Goal: Task Accomplishment & Management: Use online tool/utility

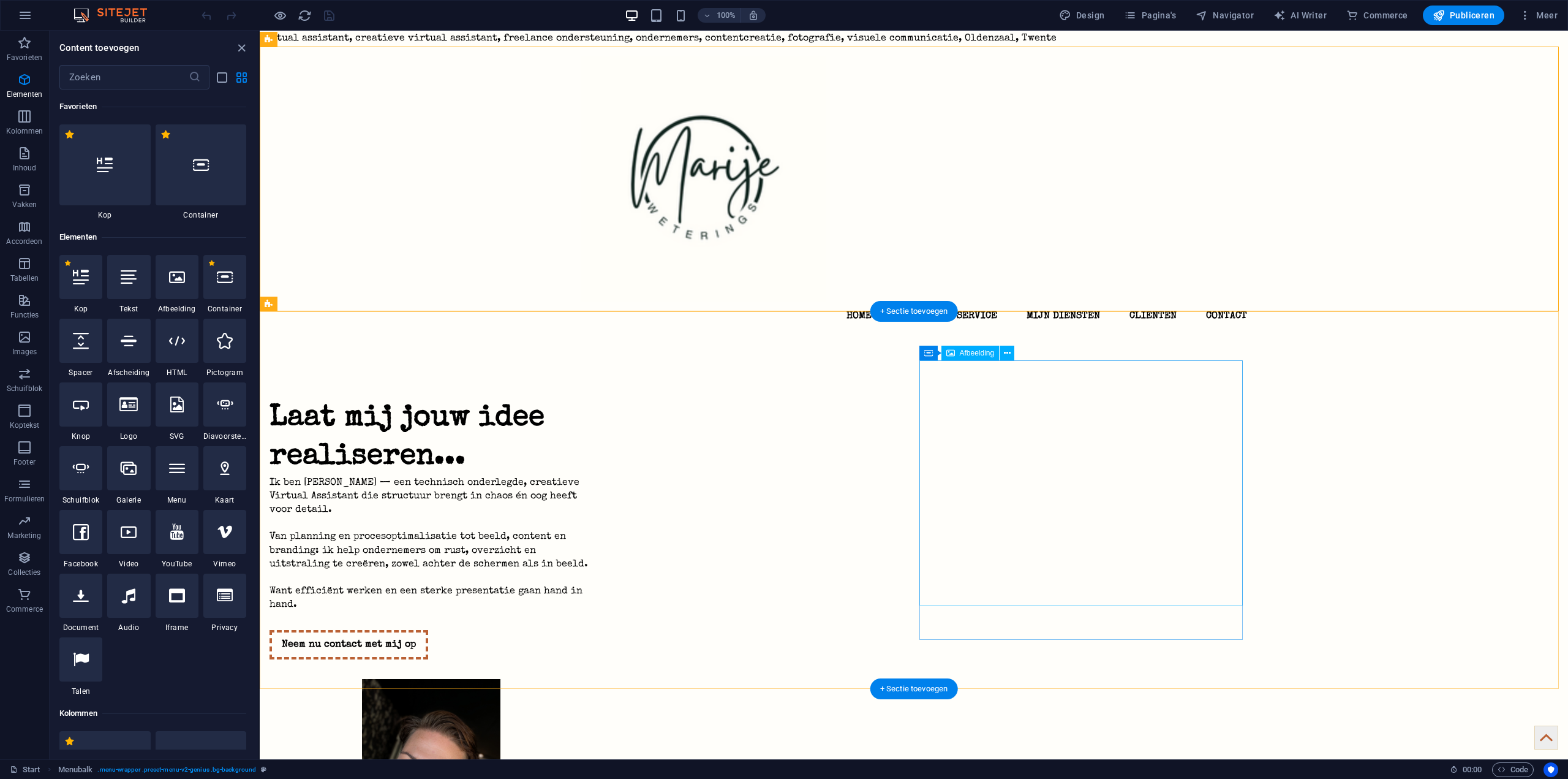
scroll to position [130, 0]
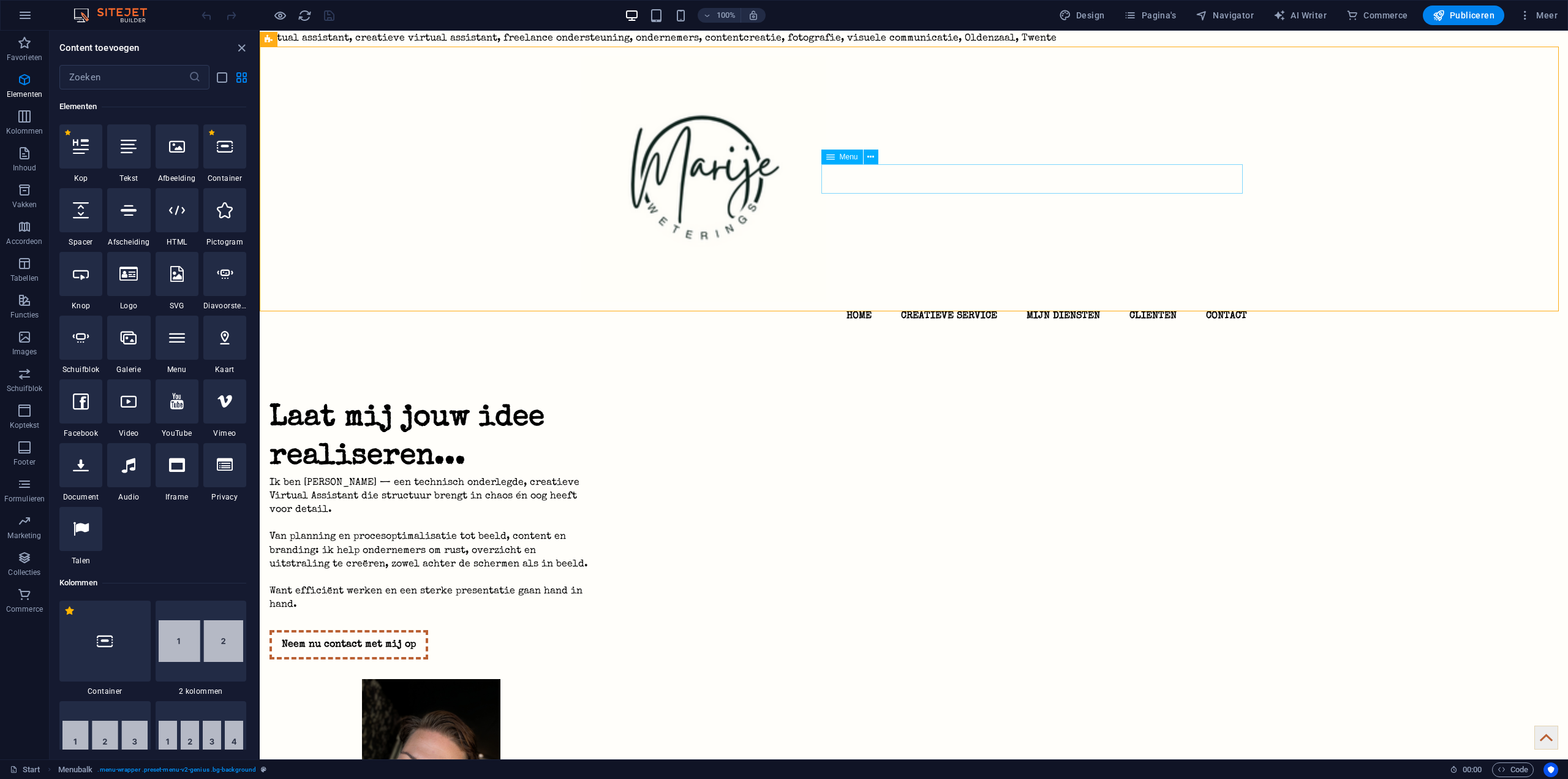
click at [846, 157] on span "Menu" at bounding box center [848, 157] width 18 height 8
click at [854, 301] on nav "Home Creatieve Service Mijn diensten Clienten Contact" at bounding box center [914, 316] width 667 height 29
click at [943, 301] on nav "Home Creatieve Service Mijn diensten Clienten Contact" at bounding box center [914, 316] width 667 height 29
select select
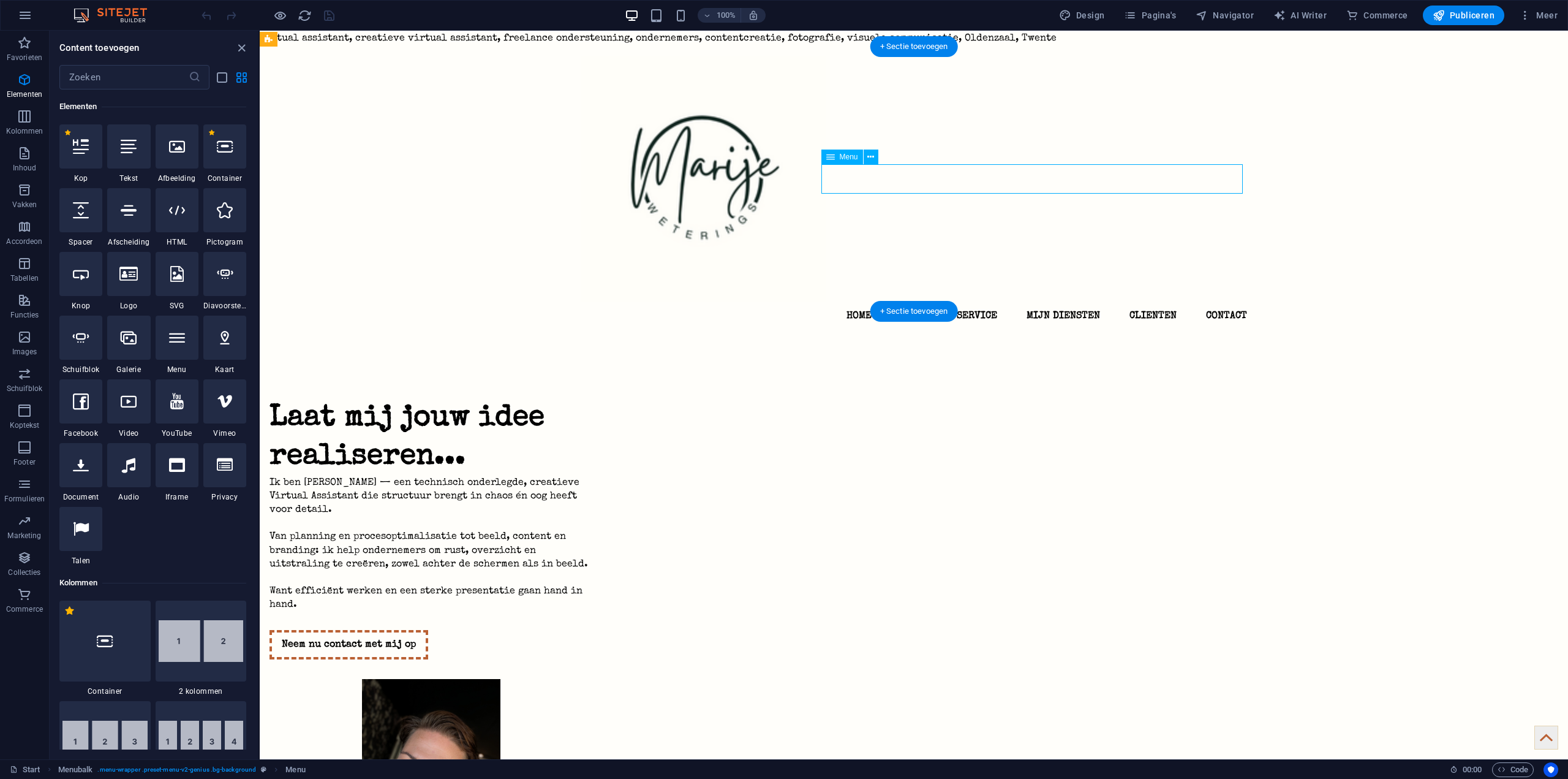
select select
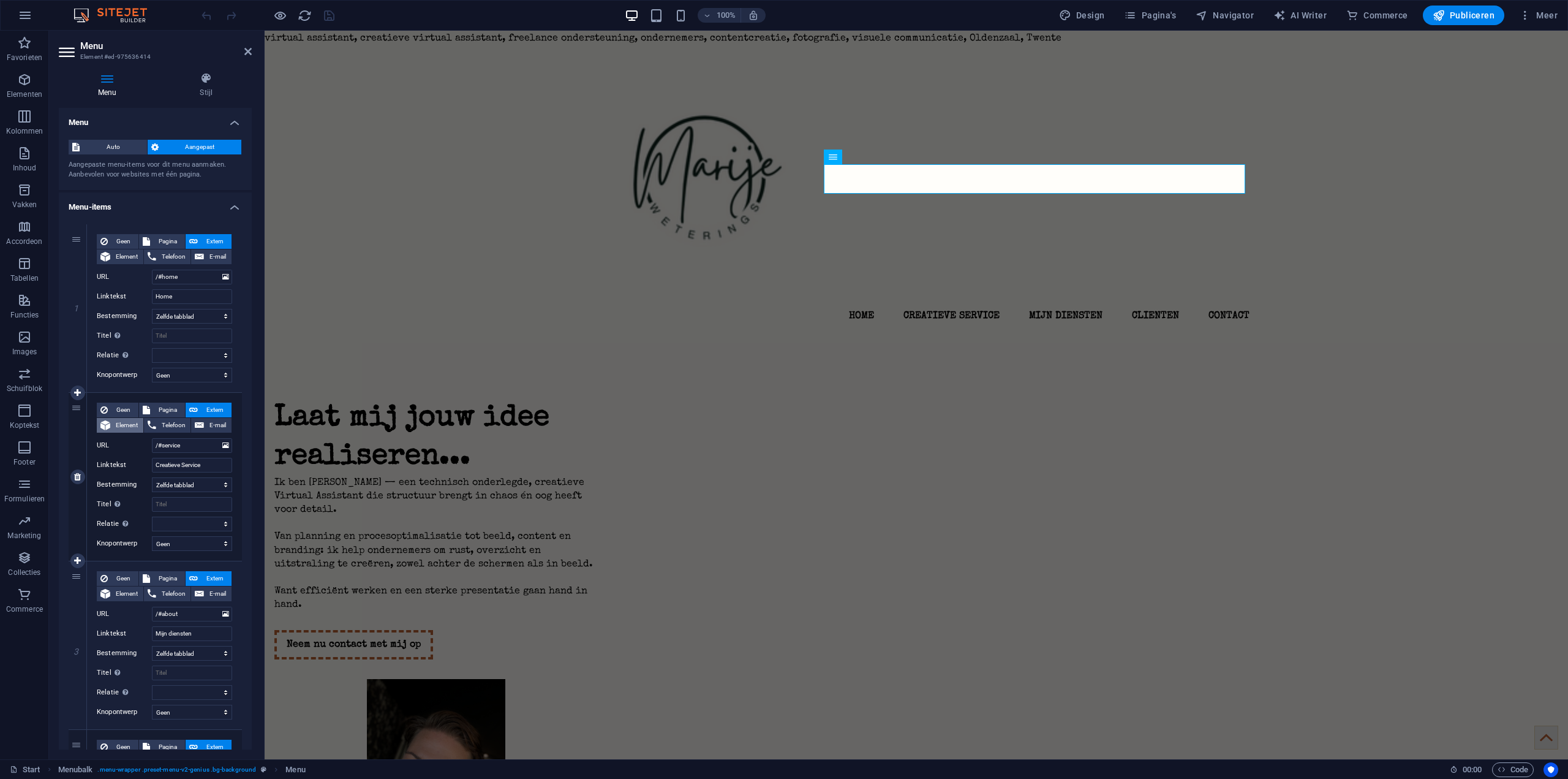
click at [125, 429] on span "Element" at bounding box center [126, 425] width 26 height 14
select select
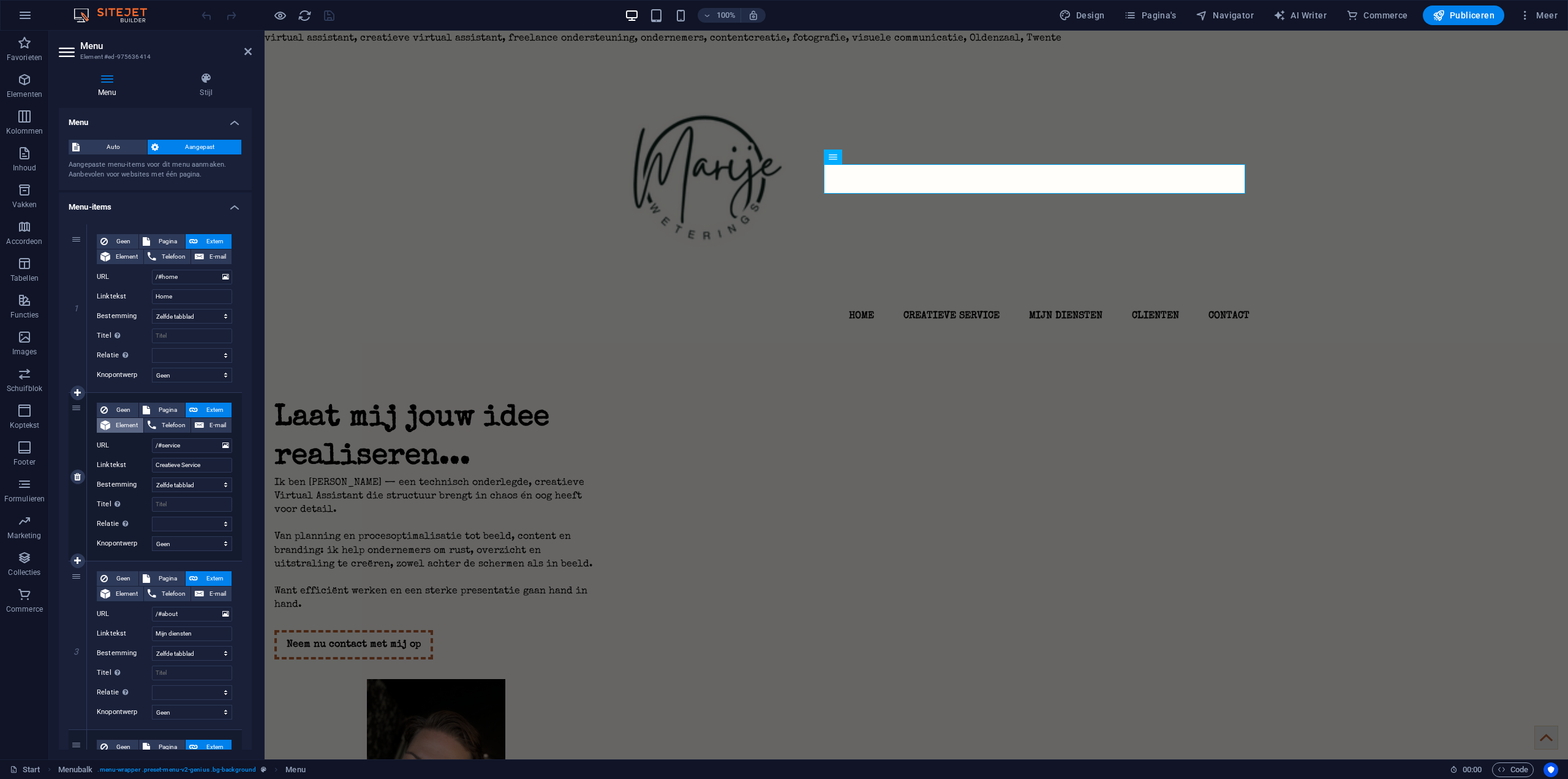
select select
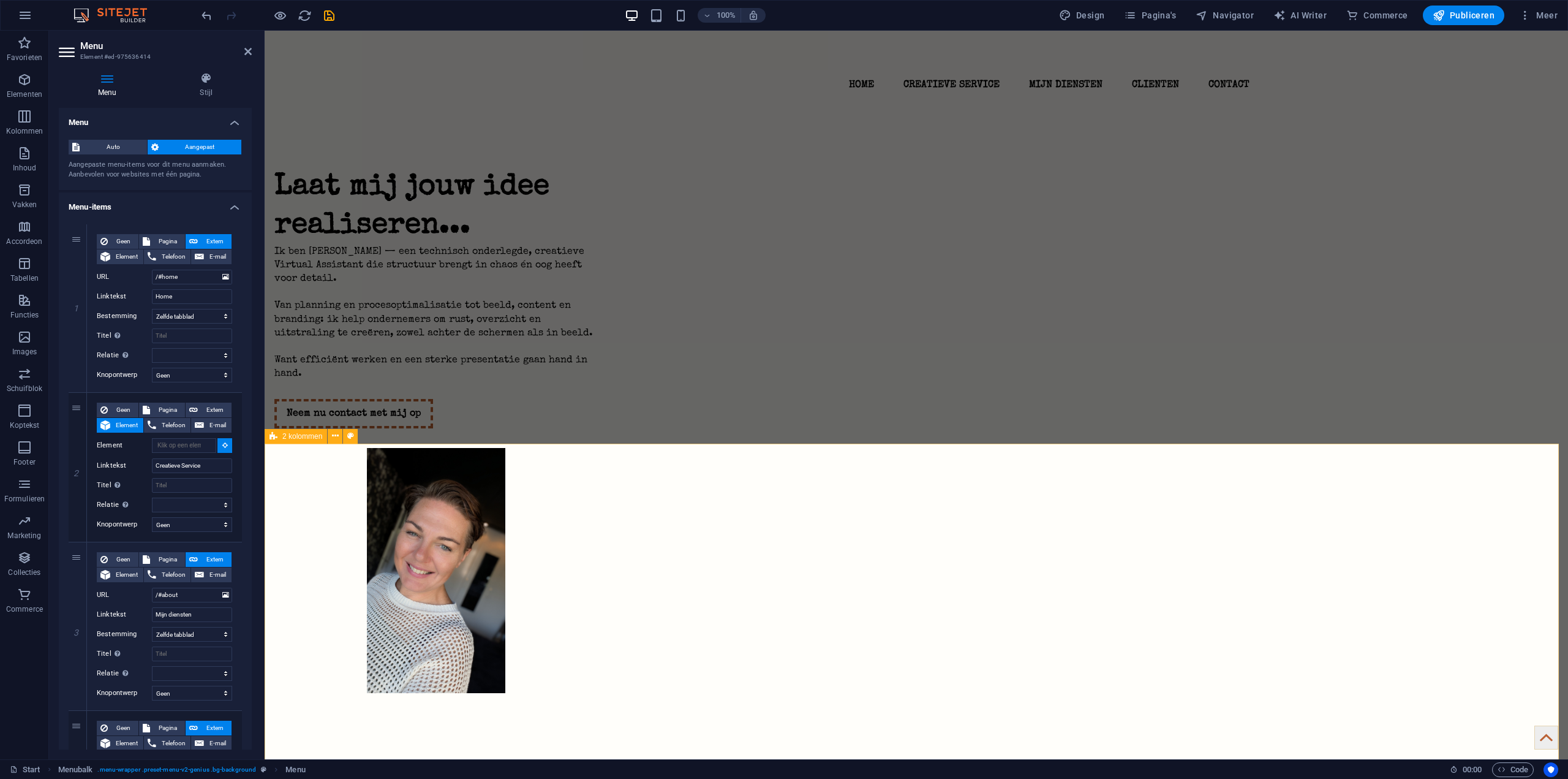
scroll to position [245, 0]
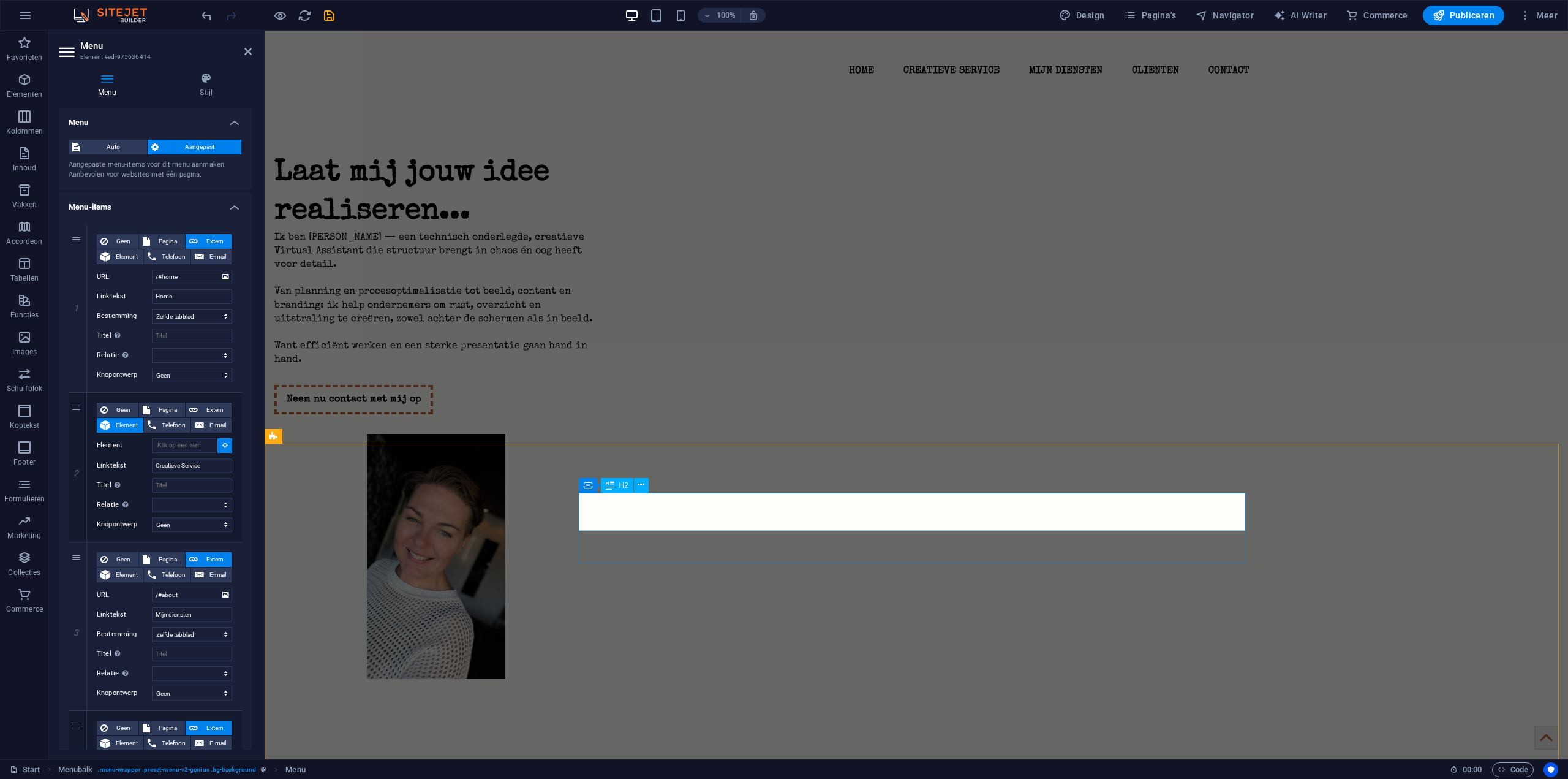
select select
type input "#ed-975636358"
select select
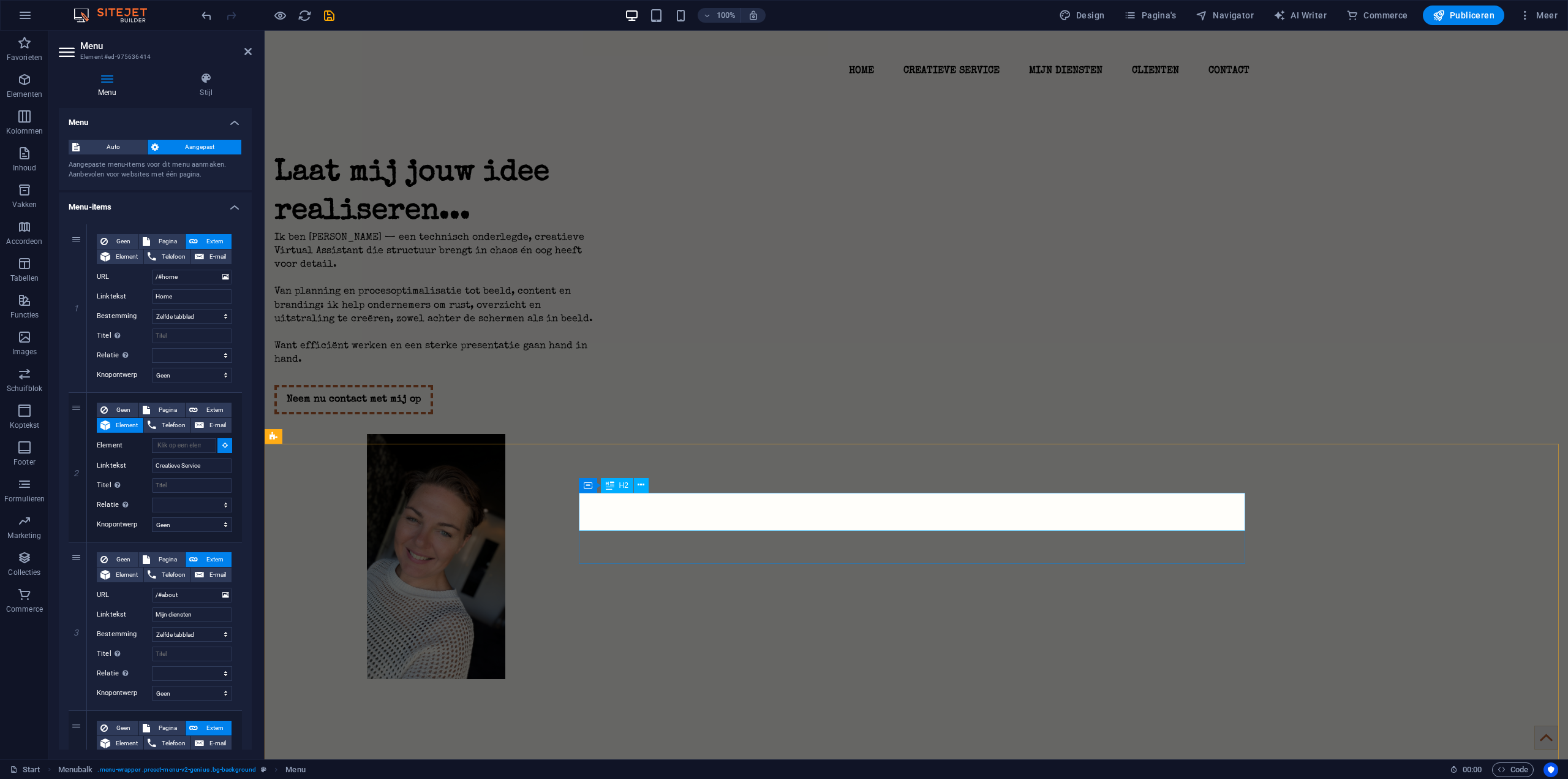
select select
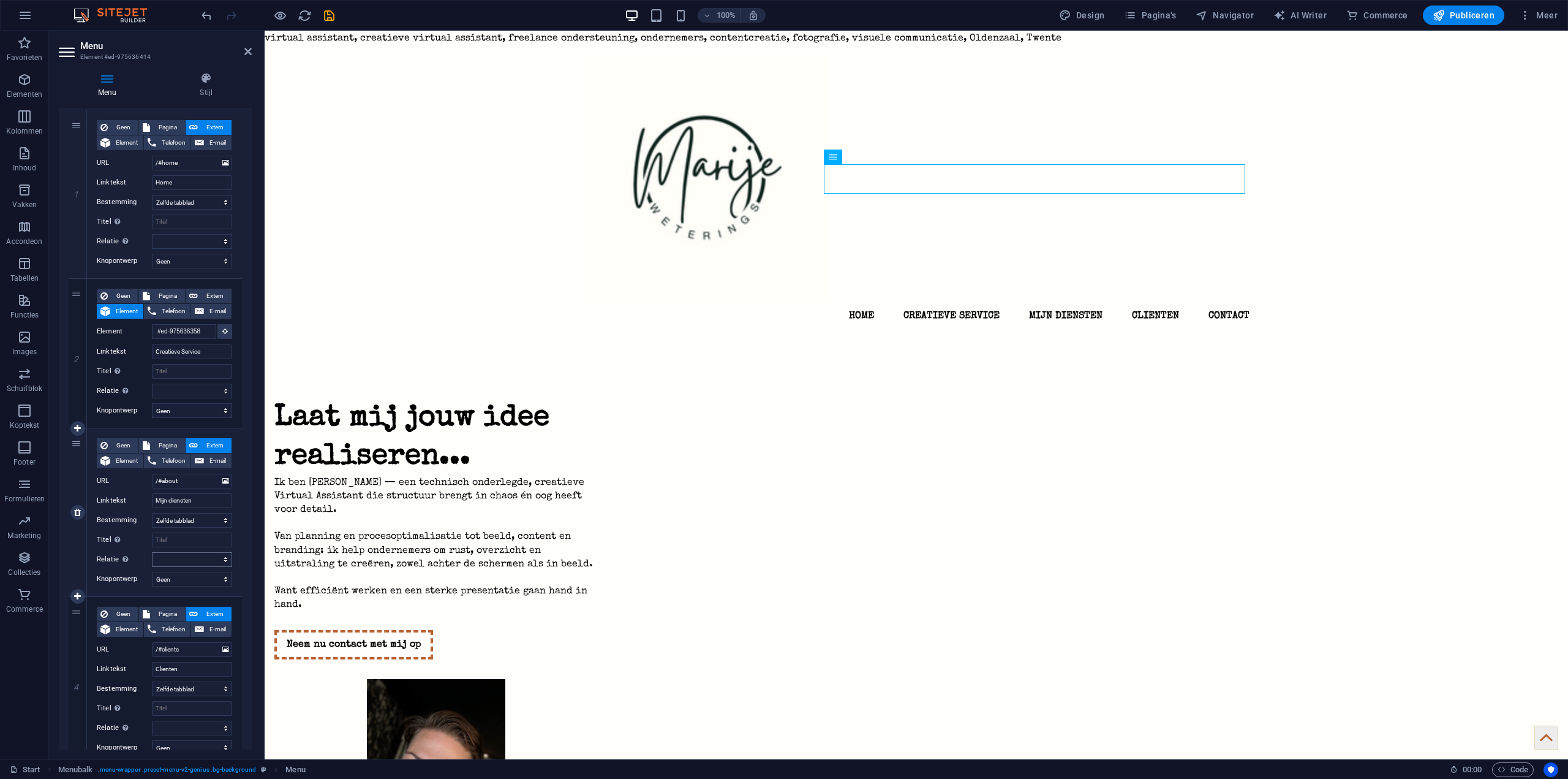
scroll to position [123, 0]
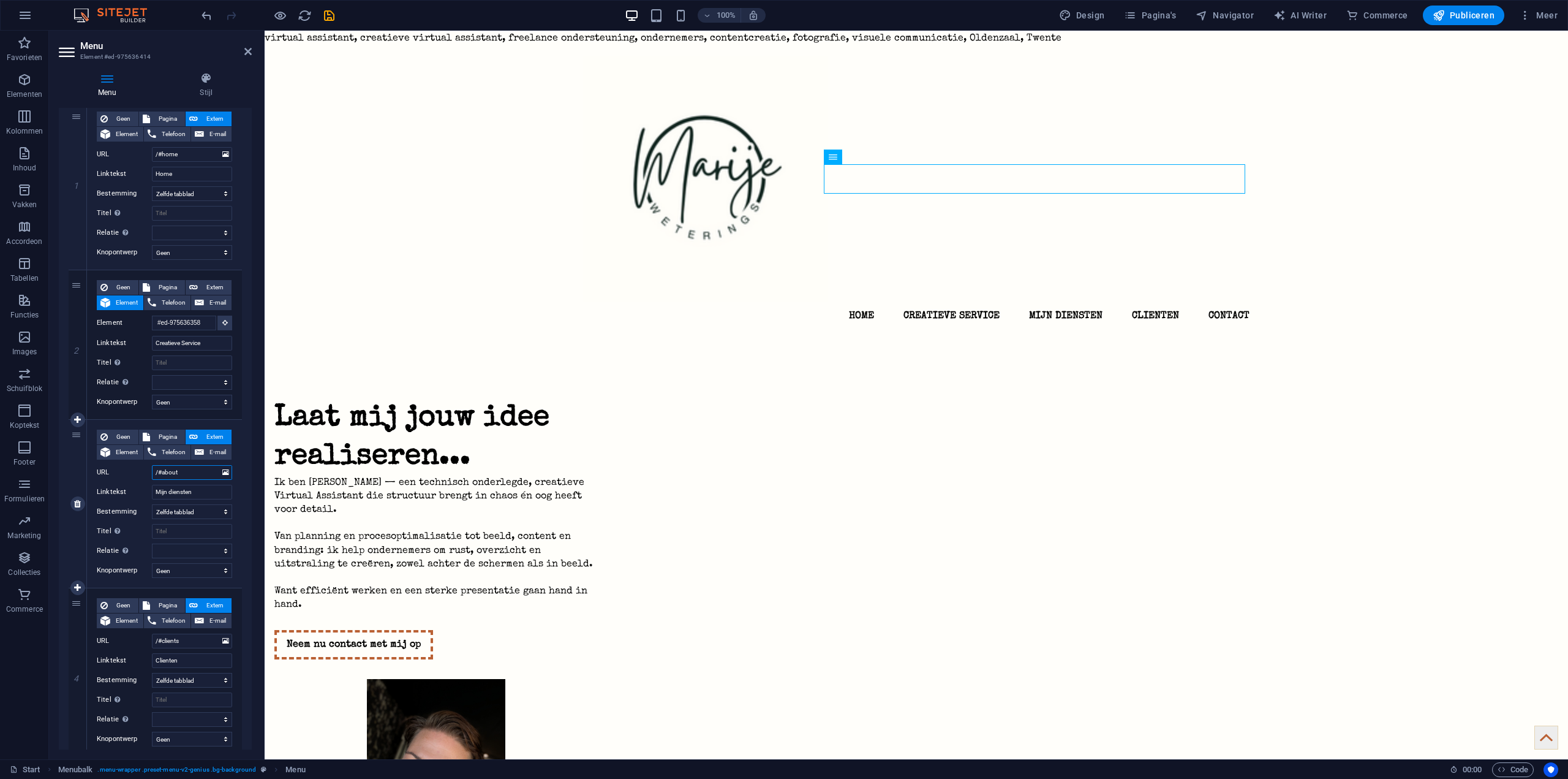
click at [196, 472] on input "/#about" at bounding box center [191, 472] width 80 height 14
click at [223, 473] on icon at bounding box center [225, 472] width 7 height 14
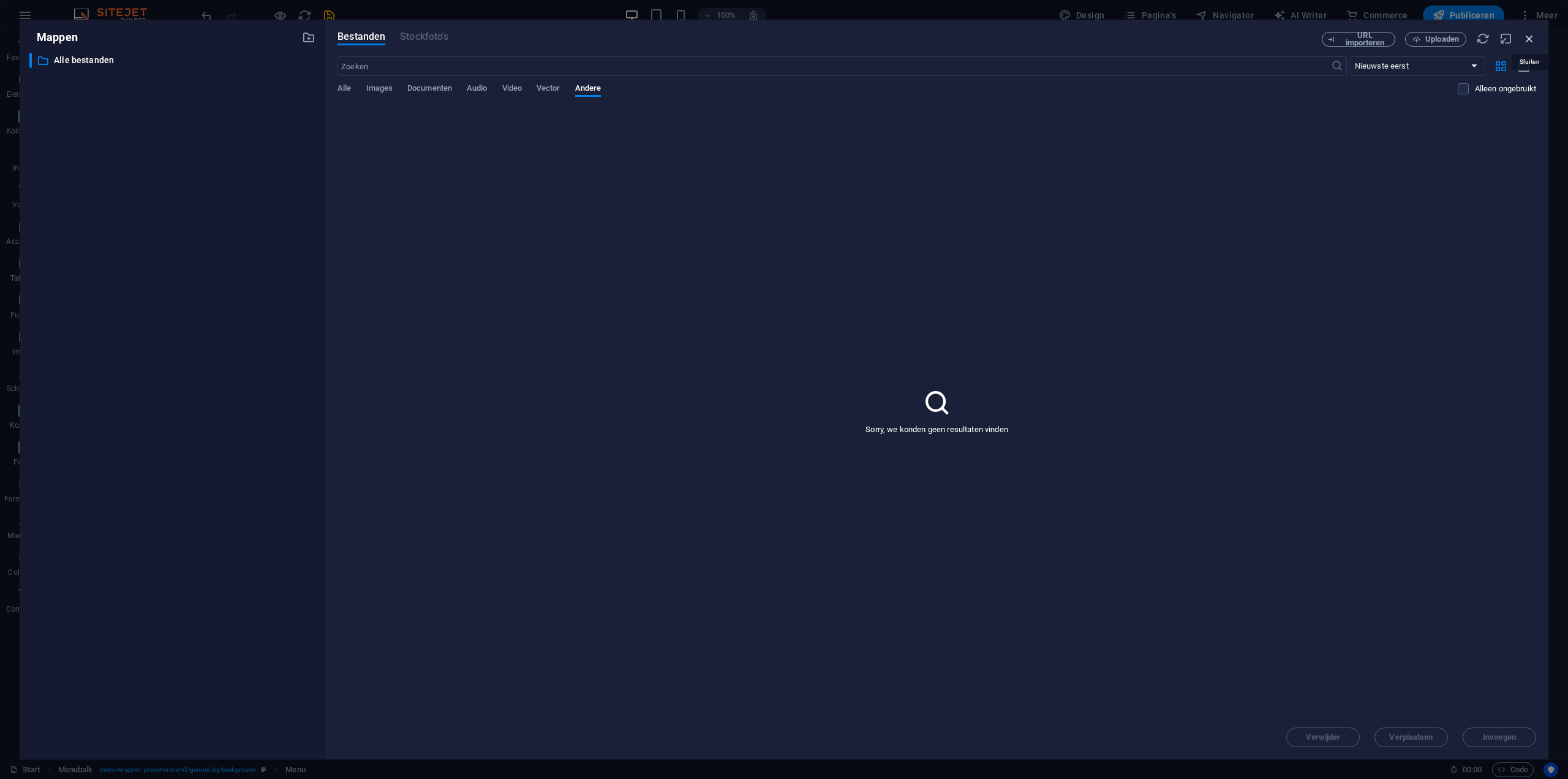
click at [1526, 38] on icon "button" at bounding box center [1529, 39] width 14 height 14
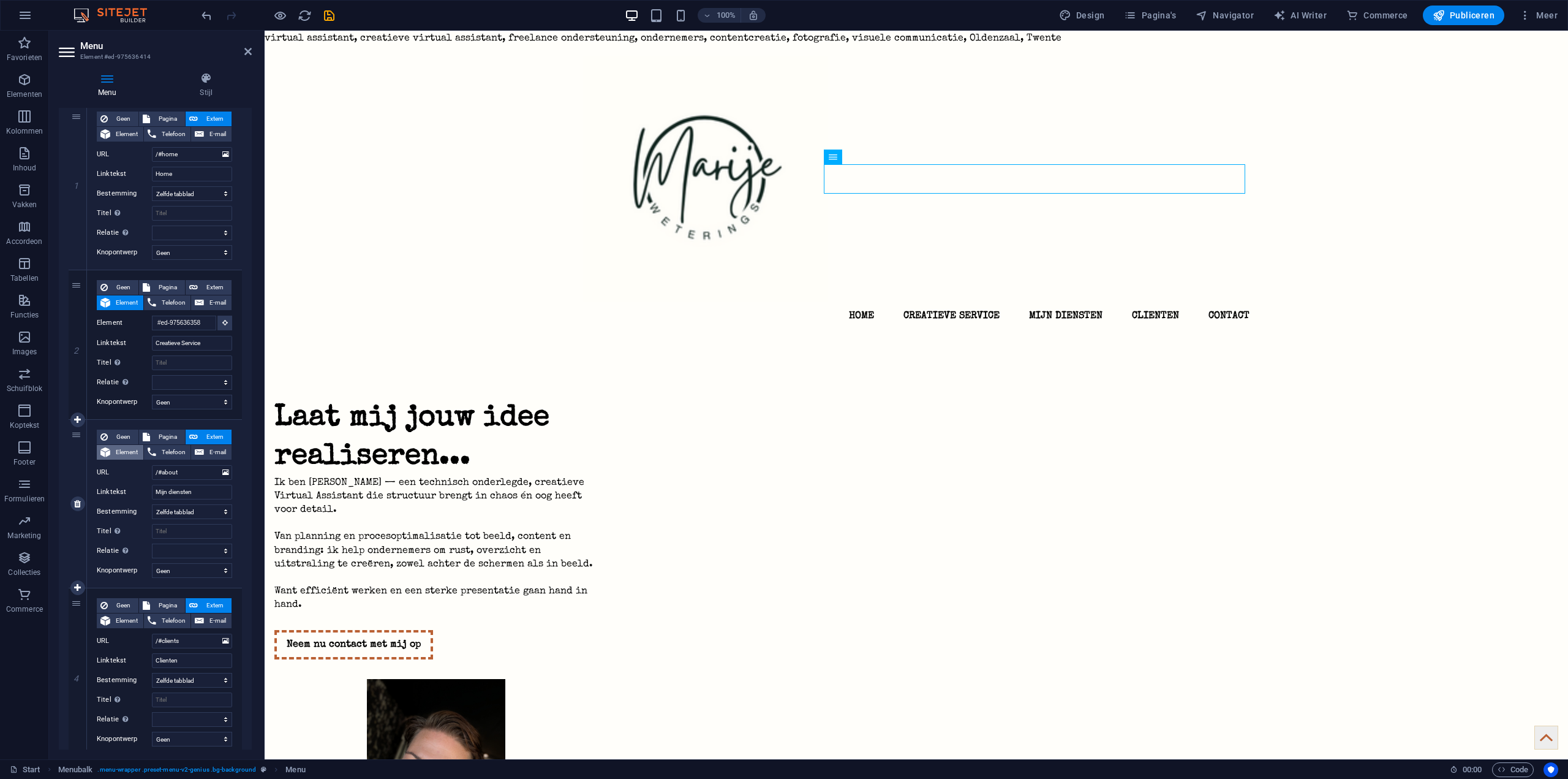
click at [123, 453] on span "Element" at bounding box center [126, 452] width 26 height 14
select select
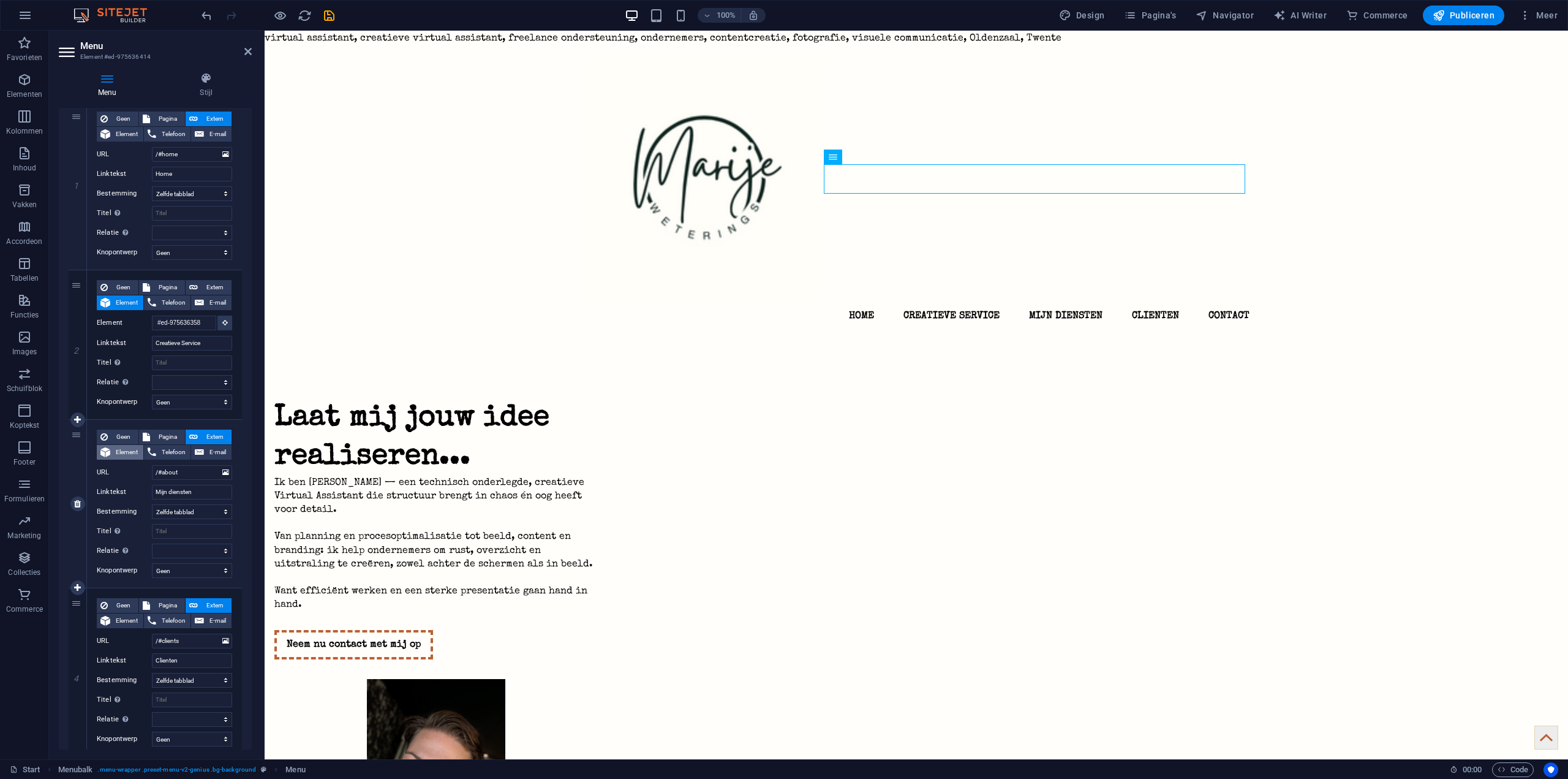
select select
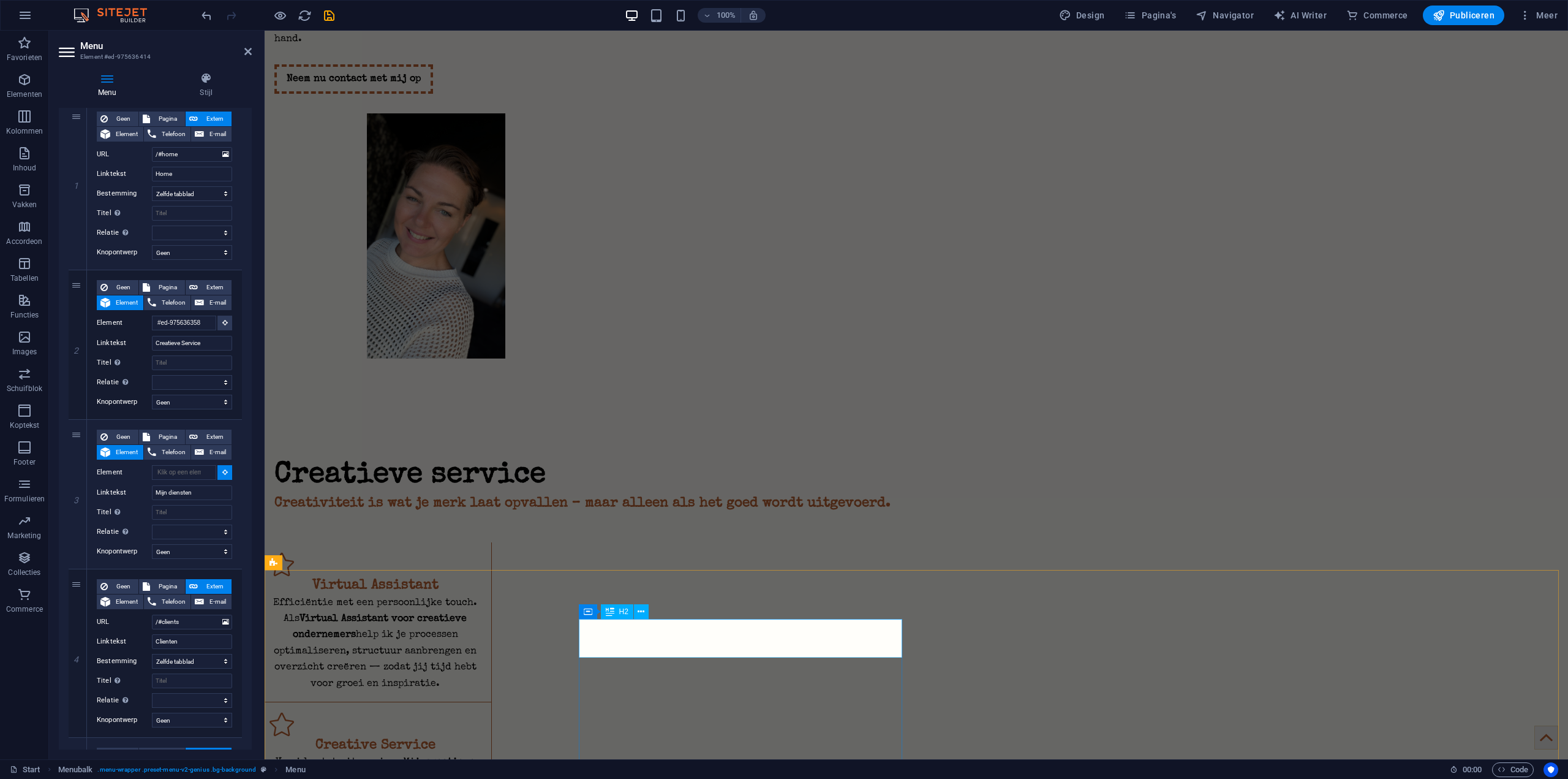
scroll to position [613, 0]
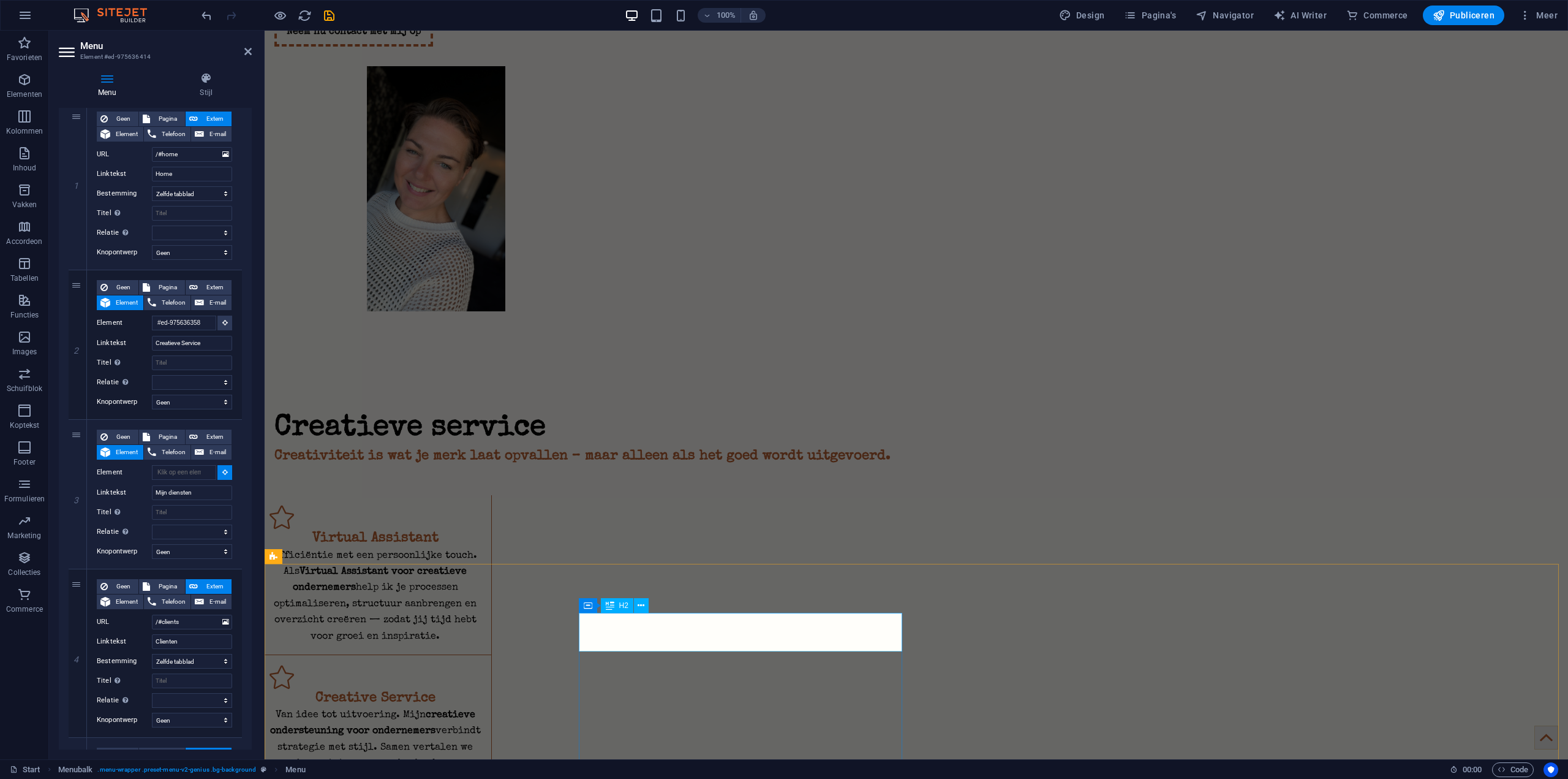
select select
type input "#ed-1018840206"
select select
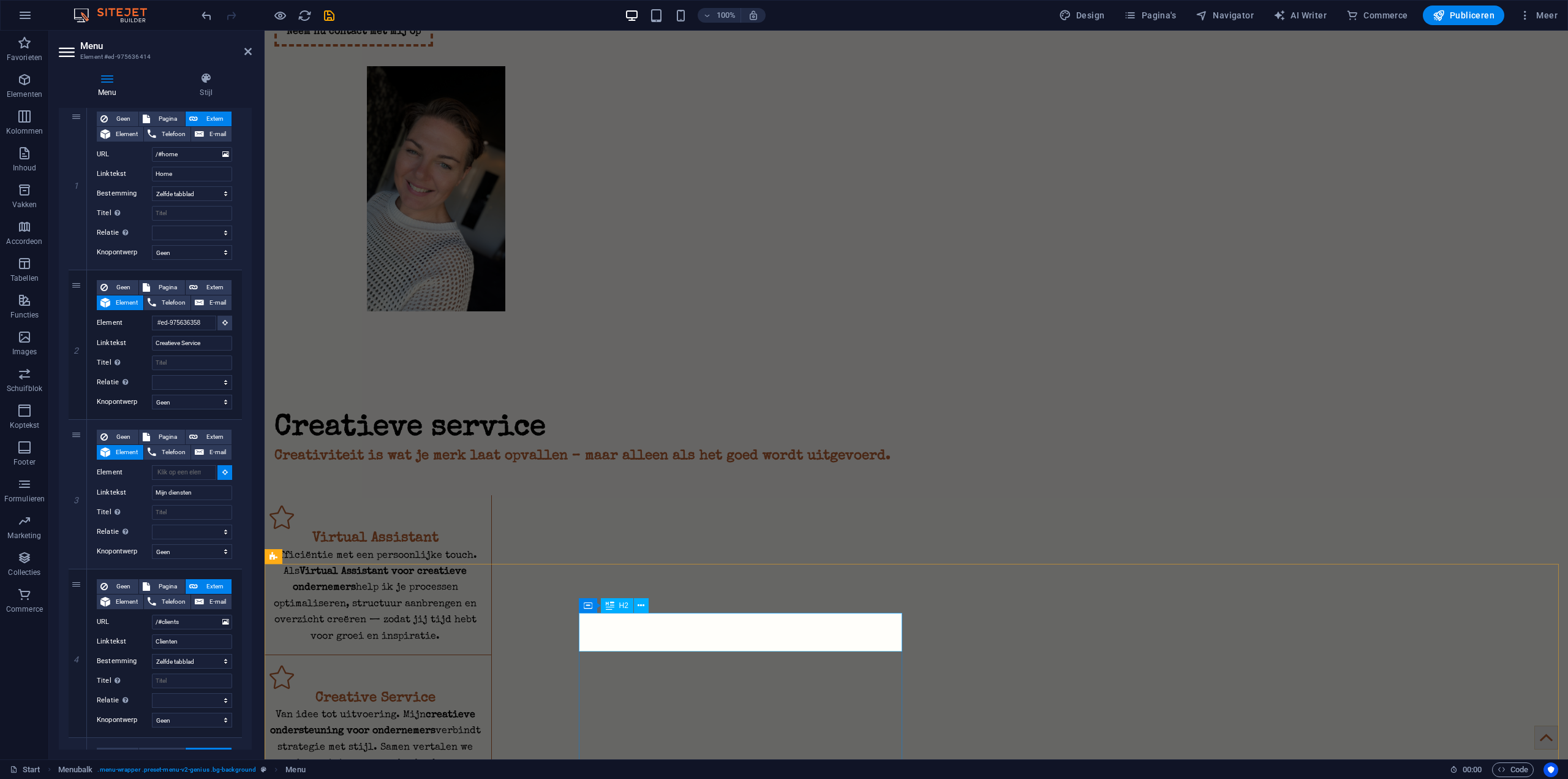
select select
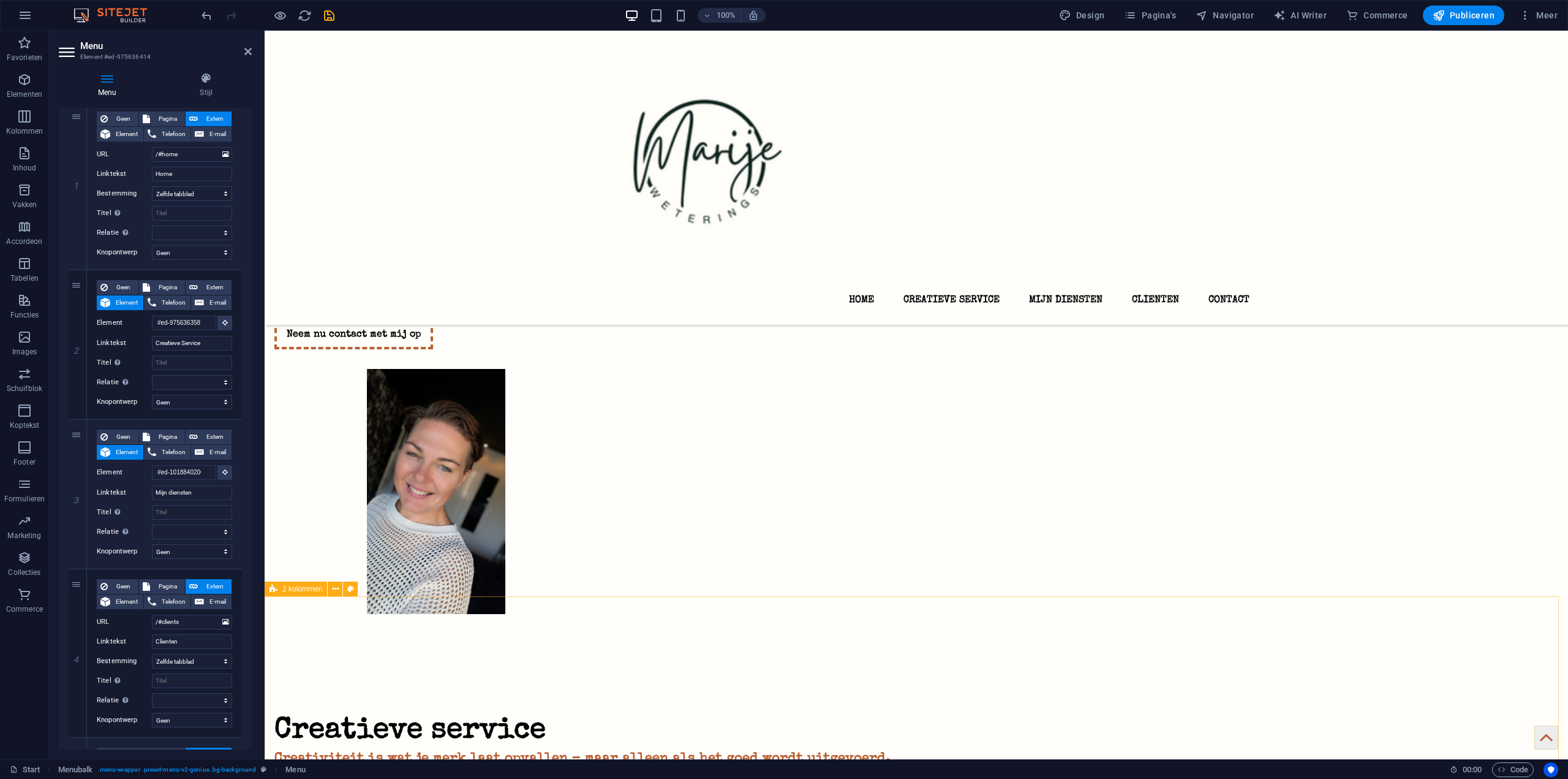
scroll to position [0, 0]
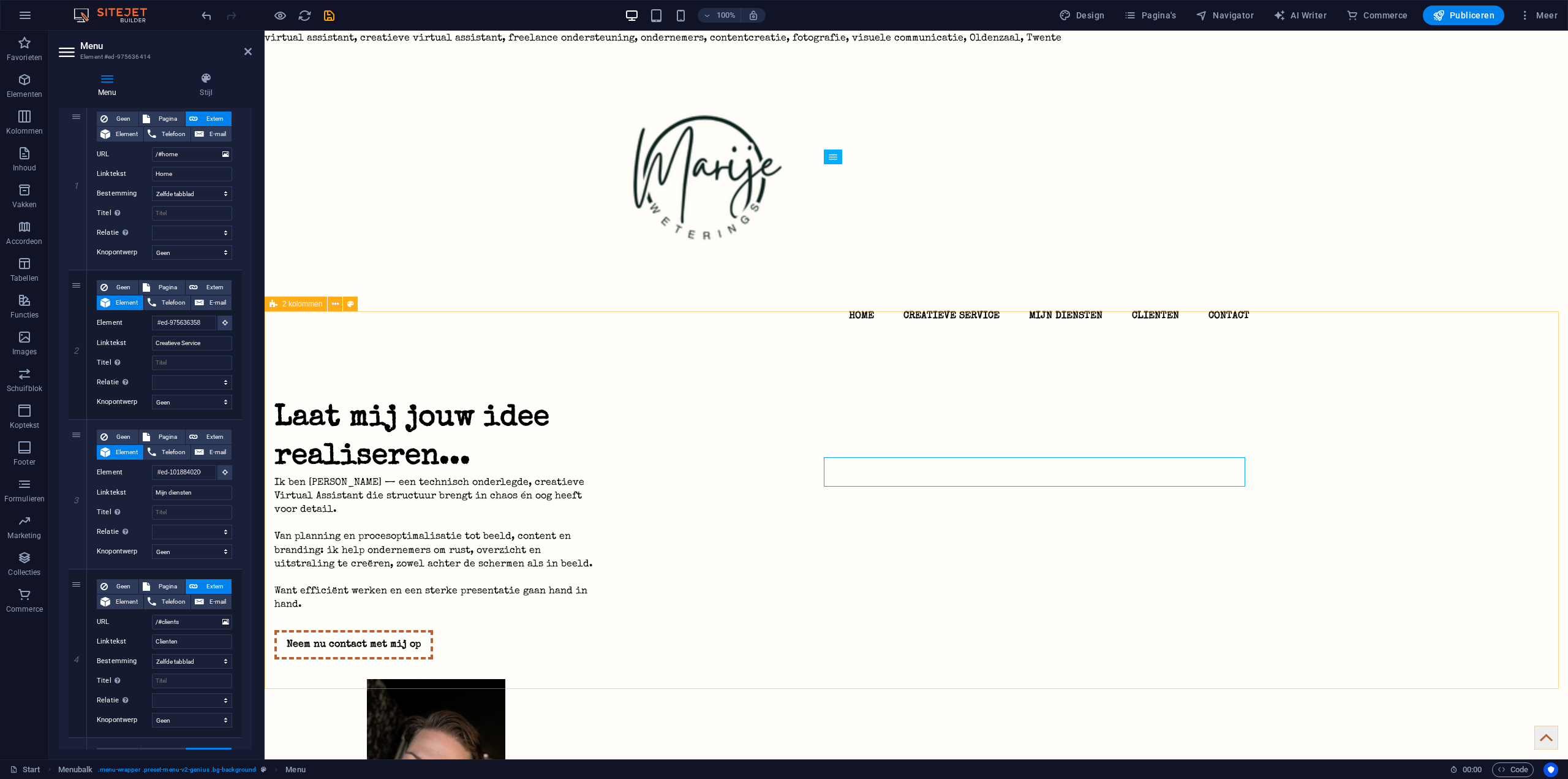
click at [1519, 510] on div "Laat mij jouw idee realiseren... Ik ben Marije Weterings — een technisch onderl…" at bounding box center [916, 656] width 1304 height 632
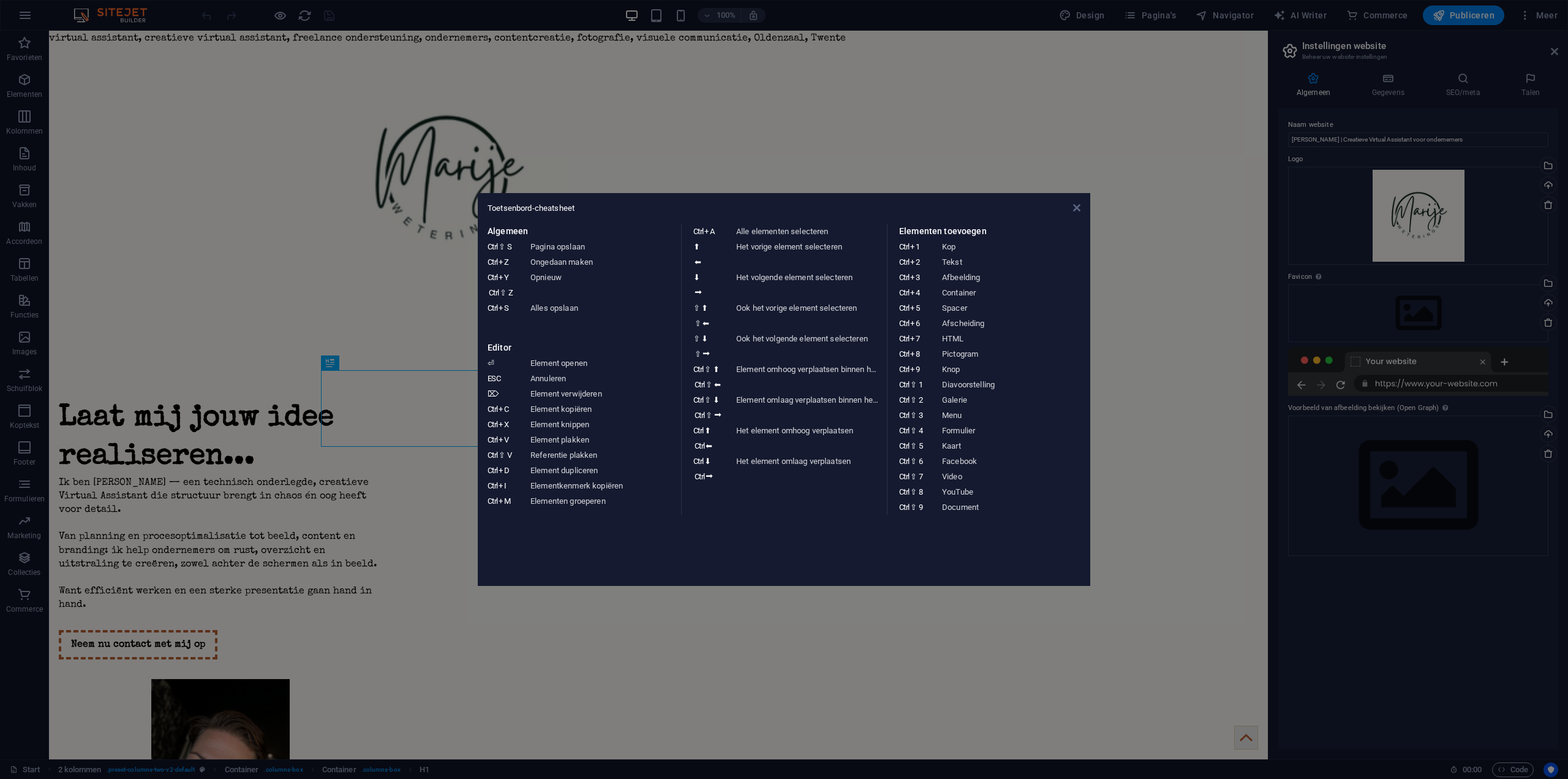
click at [1078, 206] on div "Toetsenbord-cheatsheet Algemeen Ctrl ⇧ S Pagina opslaan Ctrl Z Ongedaan maken C…" at bounding box center [784, 389] width 613 height 393
click at [1076, 209] on icon at bounding box center [1077, 208] width 8 height 10
